Goal: Task Accomplishment & Management: Use online tool/utility

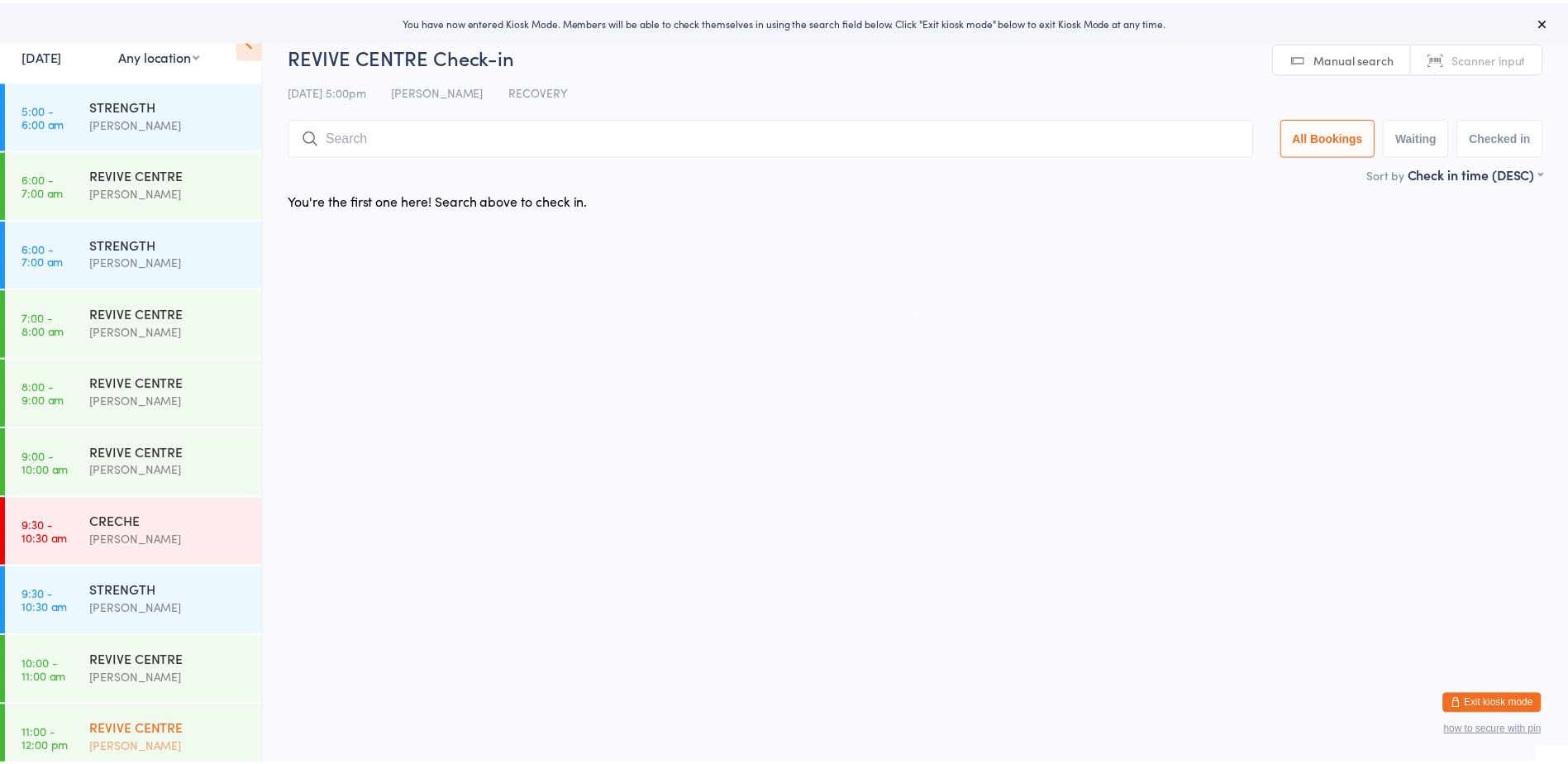
scroll to position [359, 0]
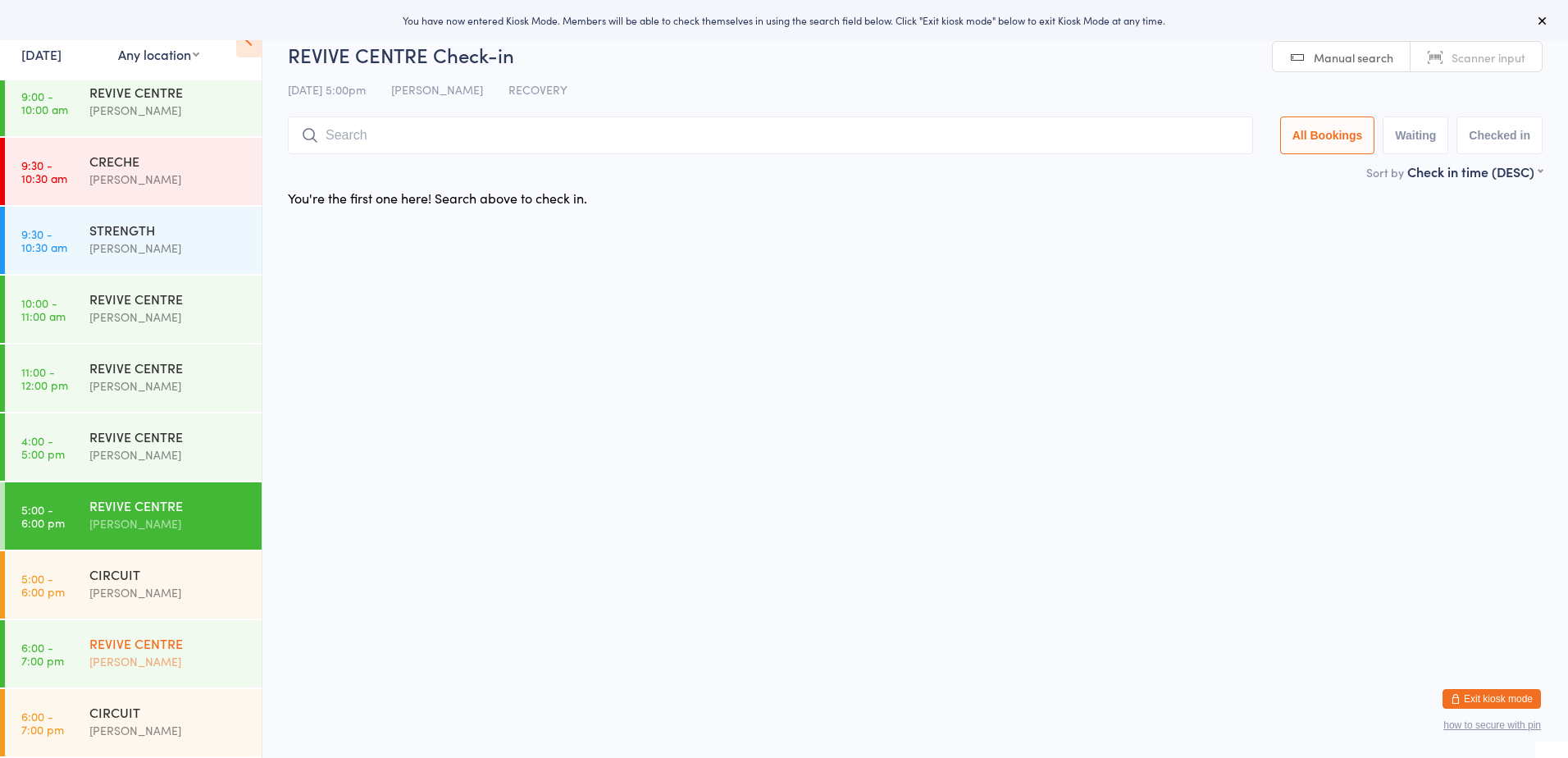
click at [175, 649] on div "REVIVE CENTRE" at bounding box center [169, 643] width 158 height 18
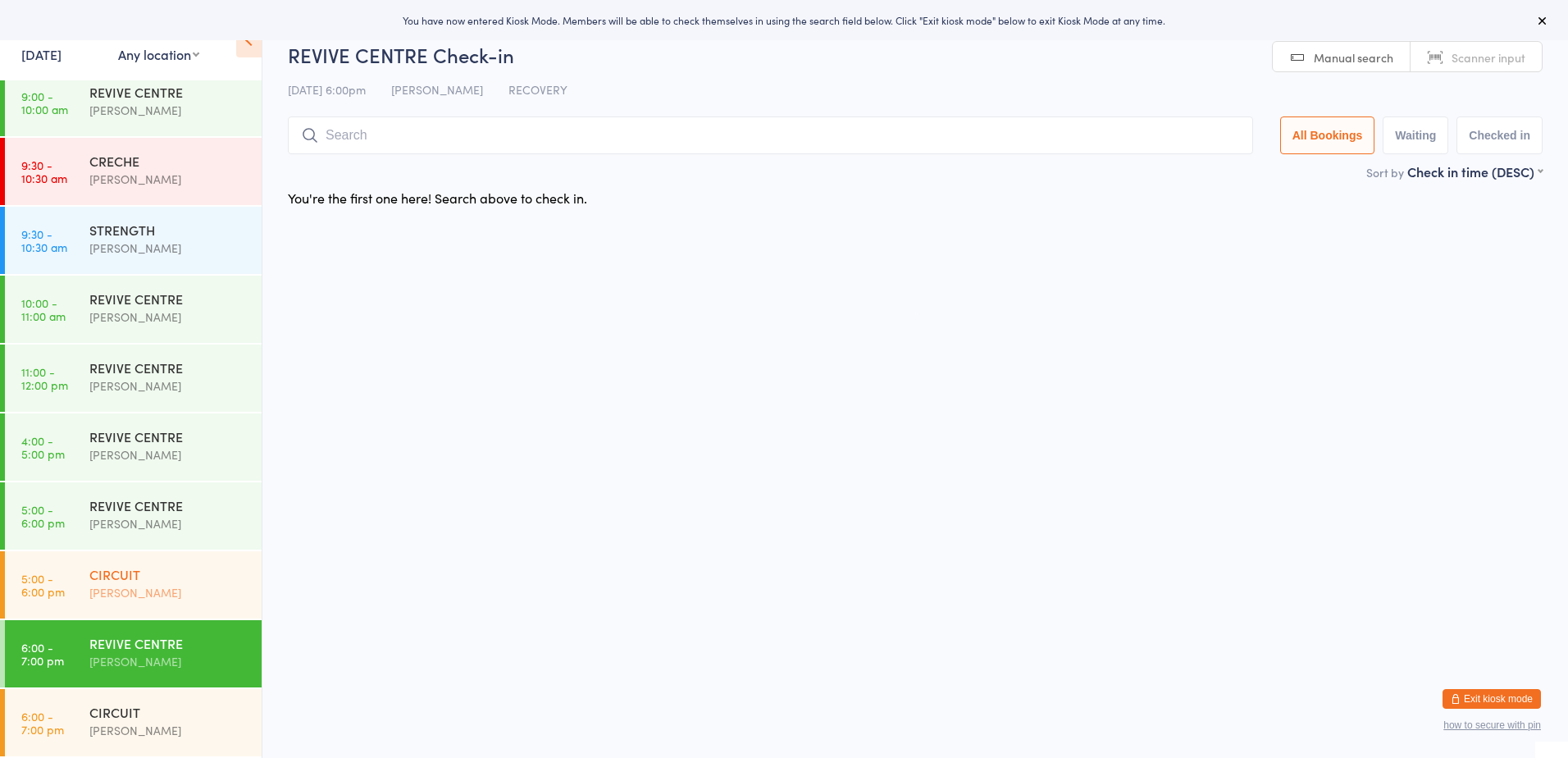
click at [177, 606] on div "CIRCUIT Rachael Weir" at bounding box center [175, 583] width 172 height 65
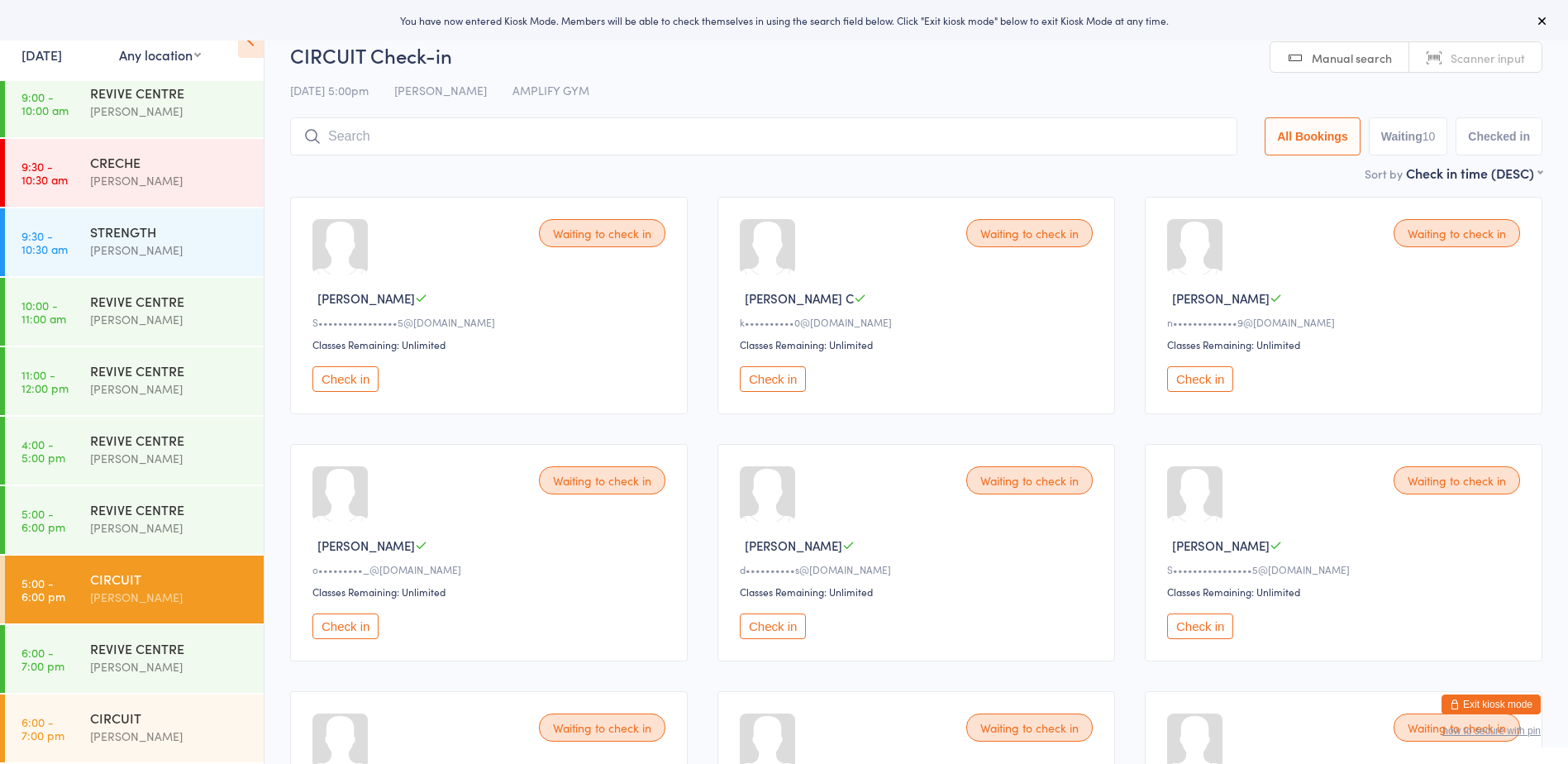
click at [338, 377] on button "Check in" at bounding box center [345, 379] width 66 height 26
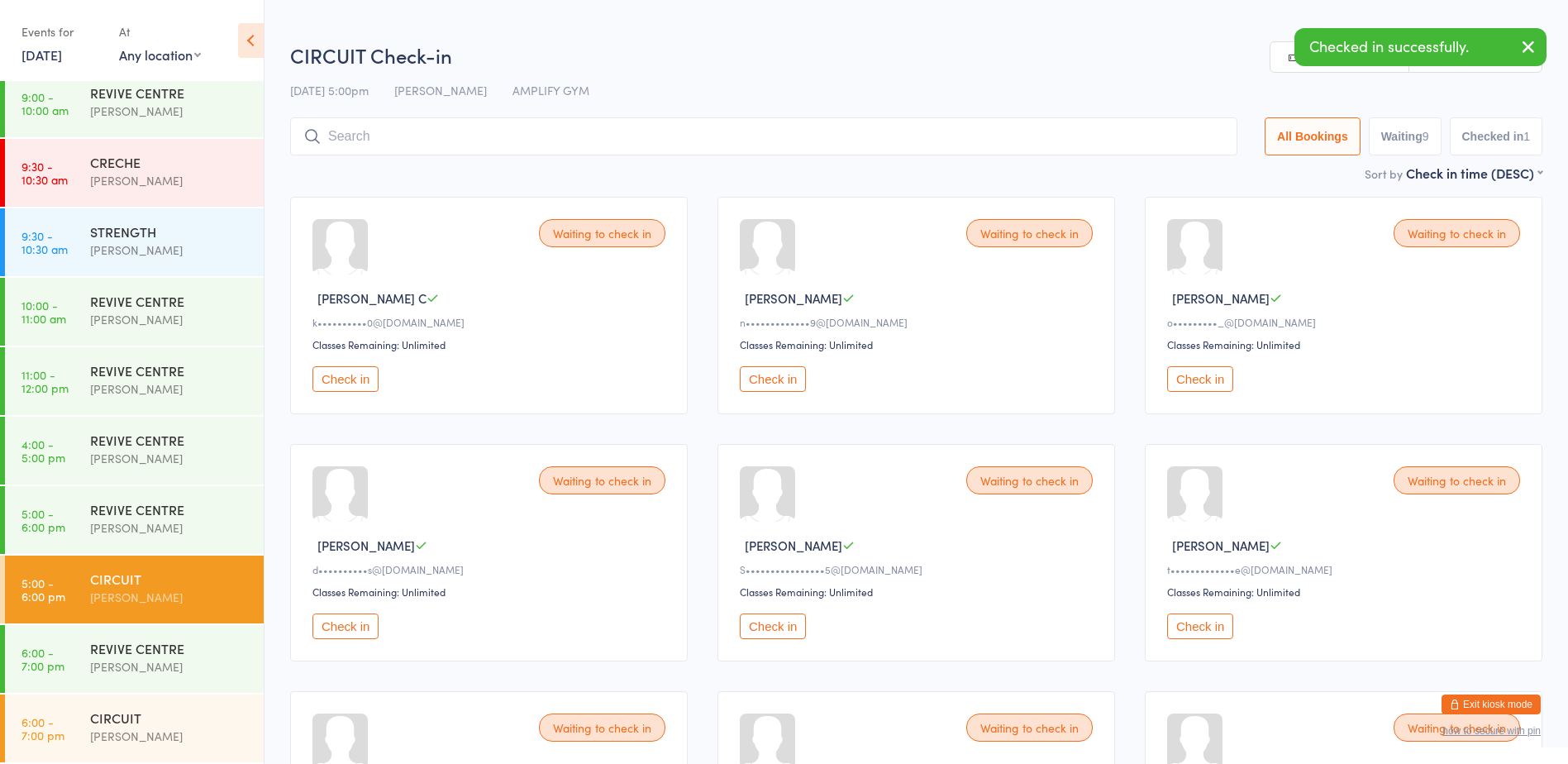
click at [776, 375] on button "Check in" at bounding box center [772, 379] width 66 height 26
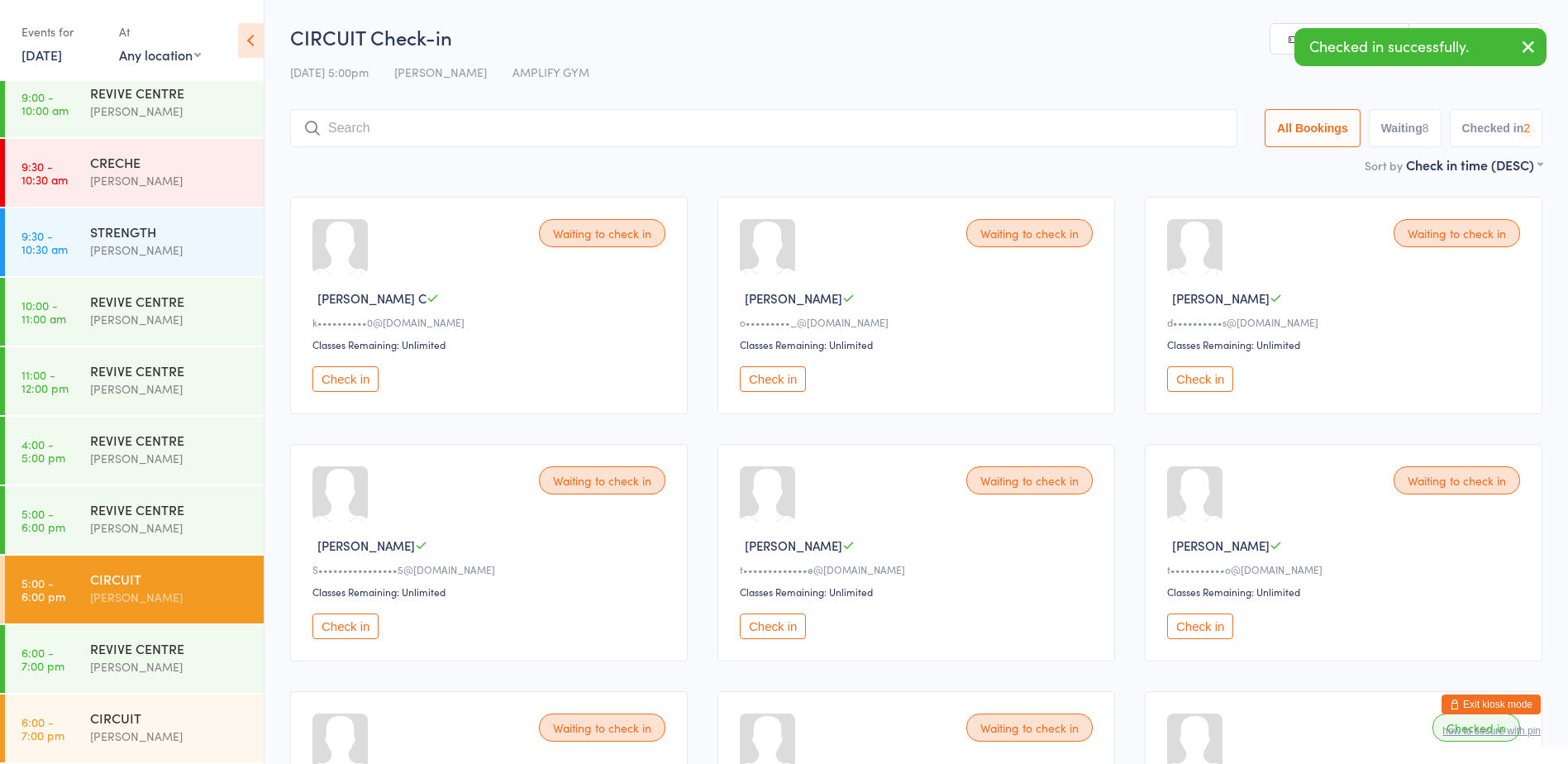
click at [776, 375] on button "Check in" at bounding box center [772, 379] width 66 height 26
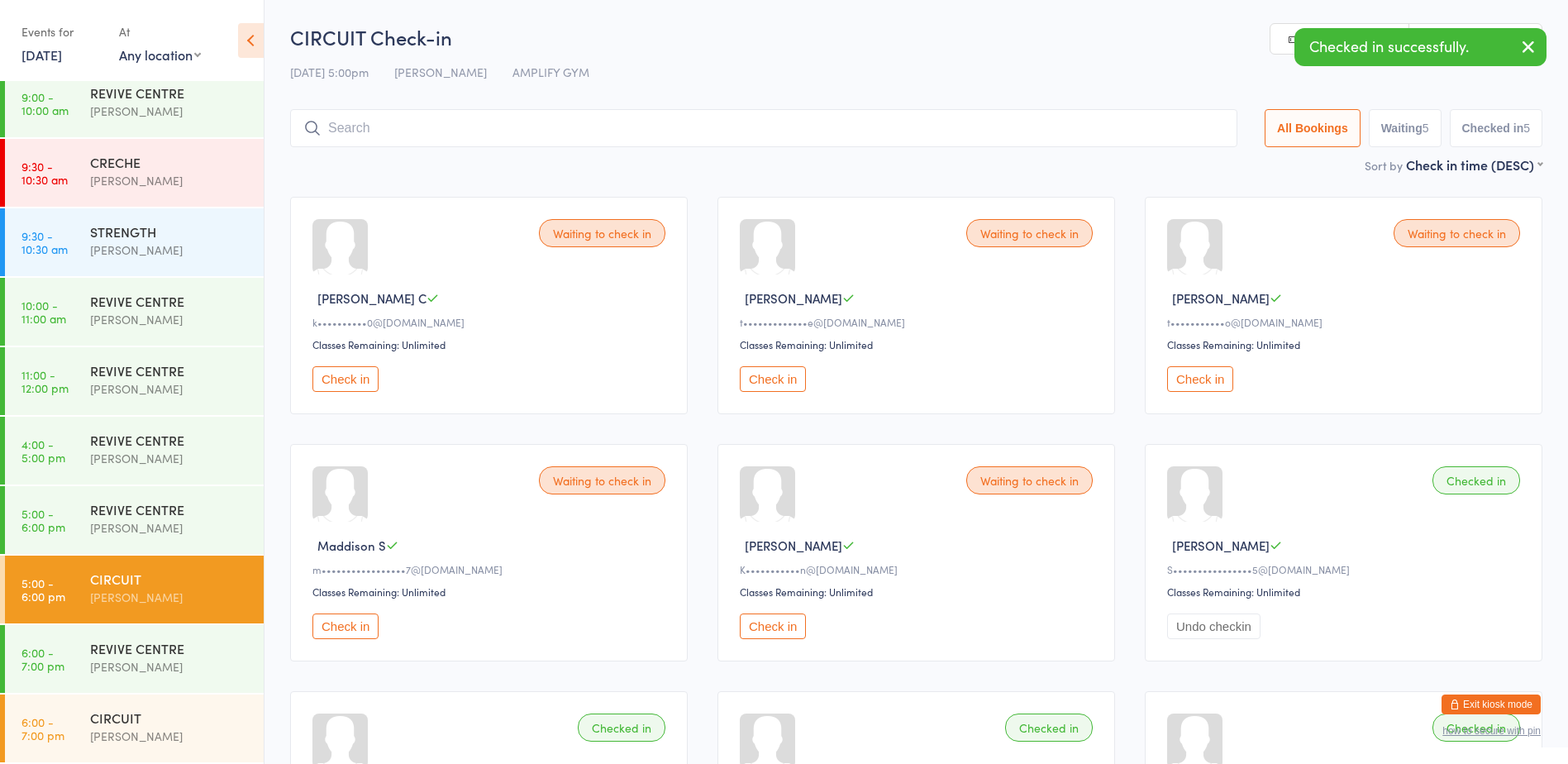
click at [776, 375] on button "Check in" at bounding box center [772, 379] width 66 height 26
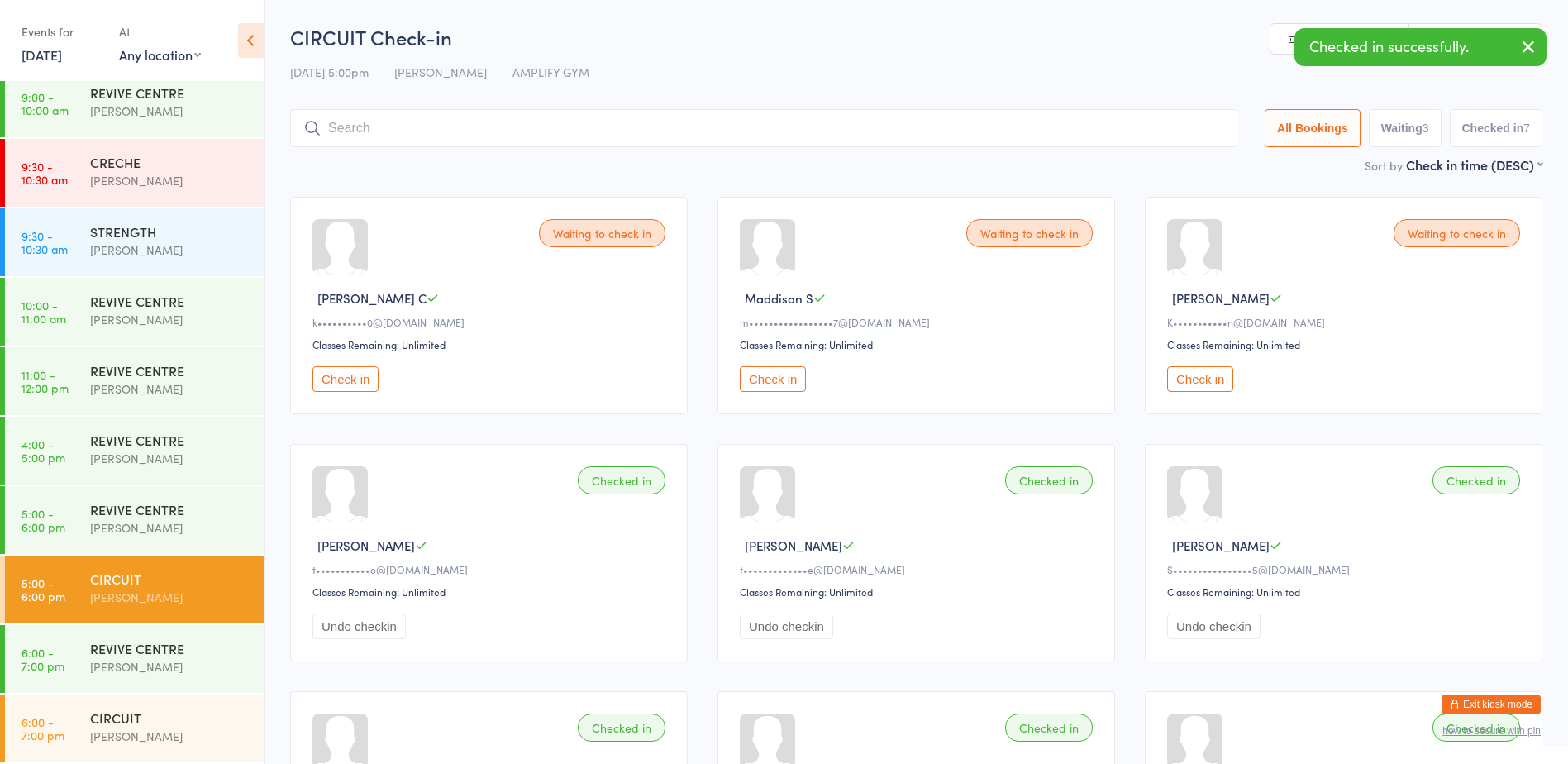
click at [776, 375] on button "Check in" at bounding box center [772, 379] width 66 height 26
